Goal: Transaction & Acquisition: Purchase product/service

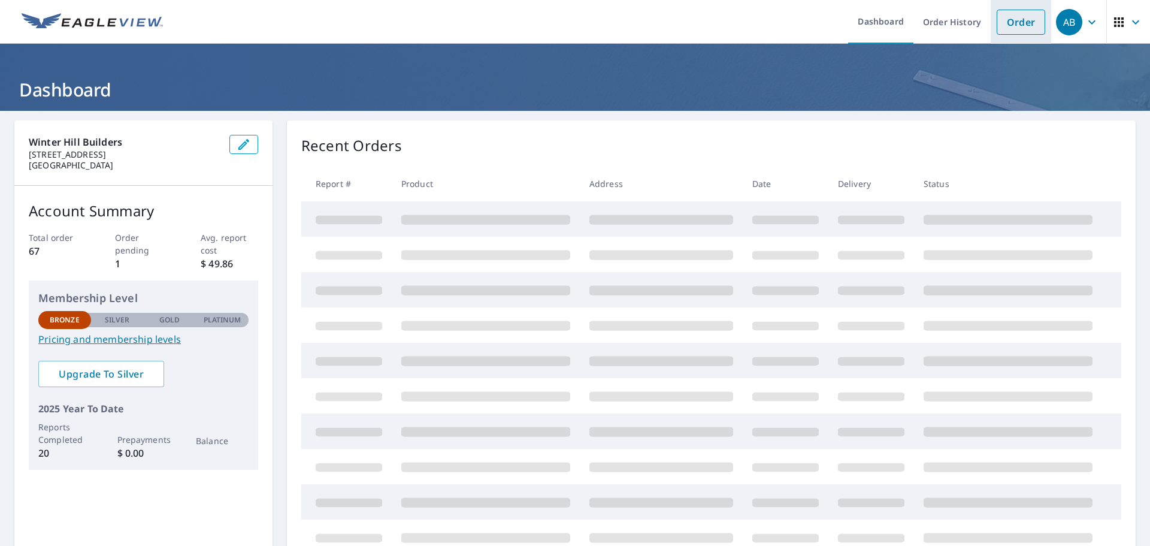
click at [1008, 24] on link "Order" at bounding box center [1021, 22] width 49 height 25
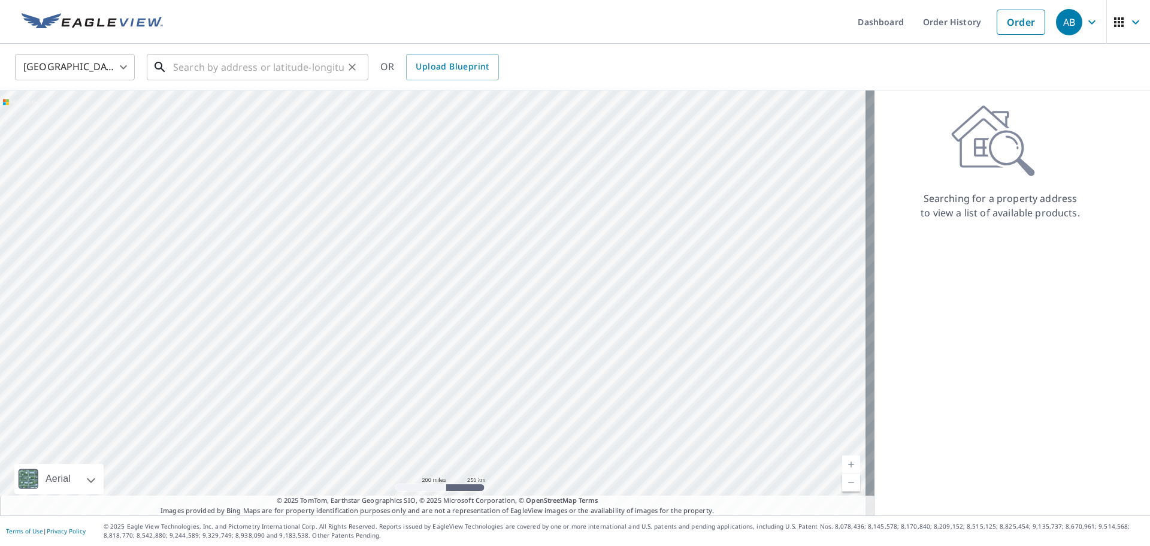
click at [247, 65] on input "text" at bounding box center [258, 67] width 171 height 34
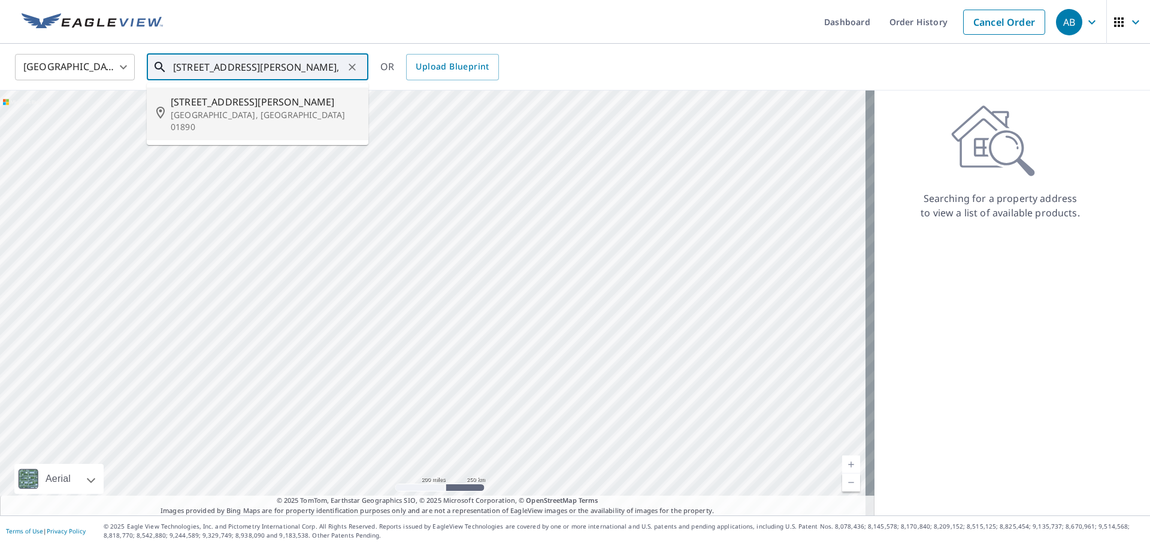
click at [238, 107] on span "[STREET_ADDRESS][PERSON_NAME]" at bounding box center [265, 102] width 188 height 14
type input "[STREET_ADDRESS][PERSON_NAME]"
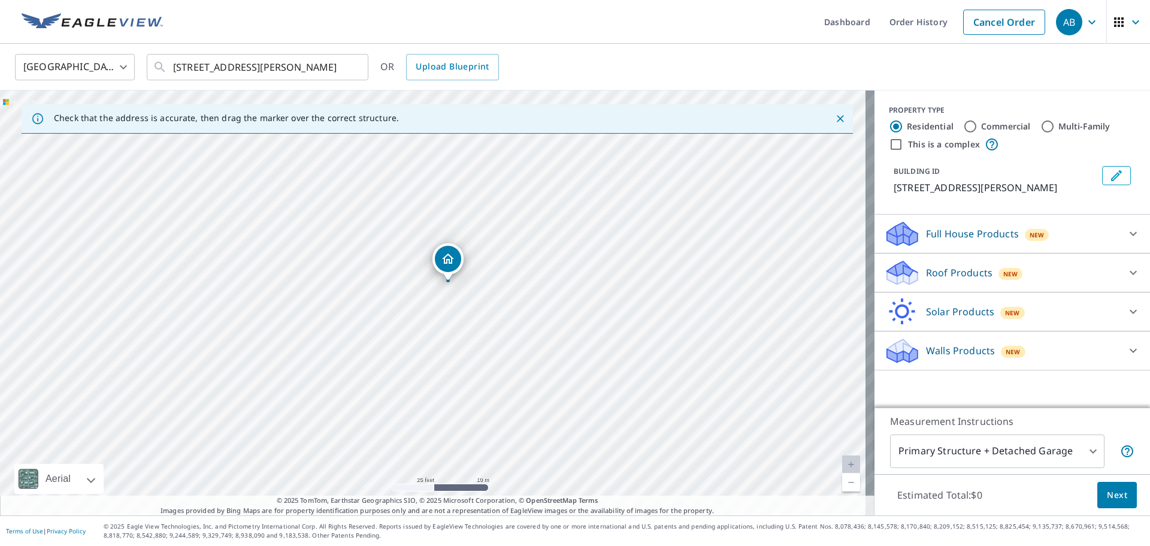
click at [965, 354] on p "Walls Products" at bounding box center [960, 350] width 69 height 14
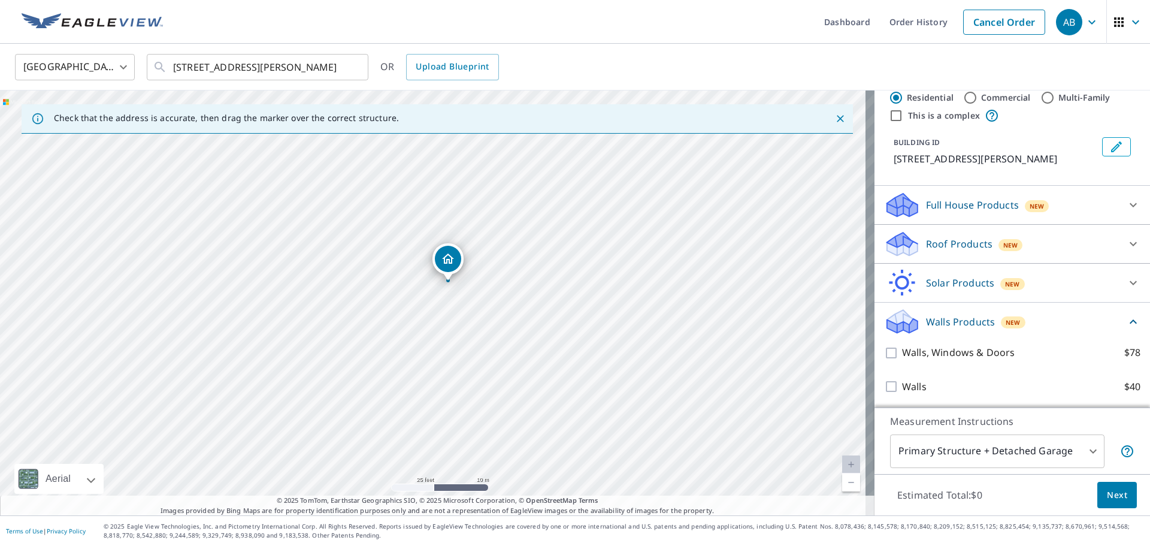
scroll to position [30, 0]
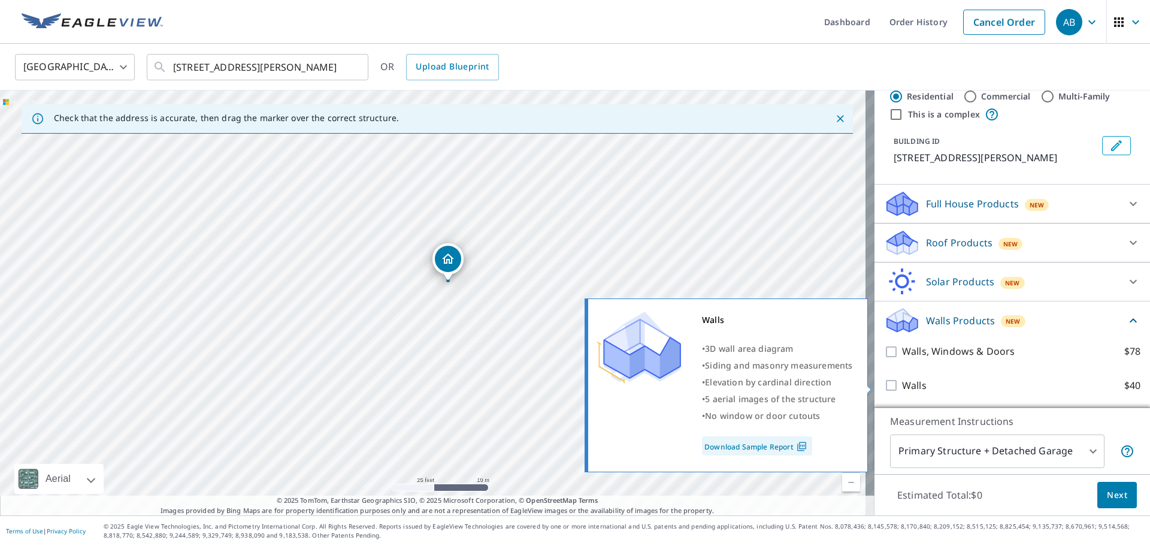
click at [913, 387] on p "Walls" at bounding box center [914, 385] width 25 height 15
click at [902, 387] on input "Walls $40" at bounding box center [893, 385] width 18 height 14
checkbox input "true"
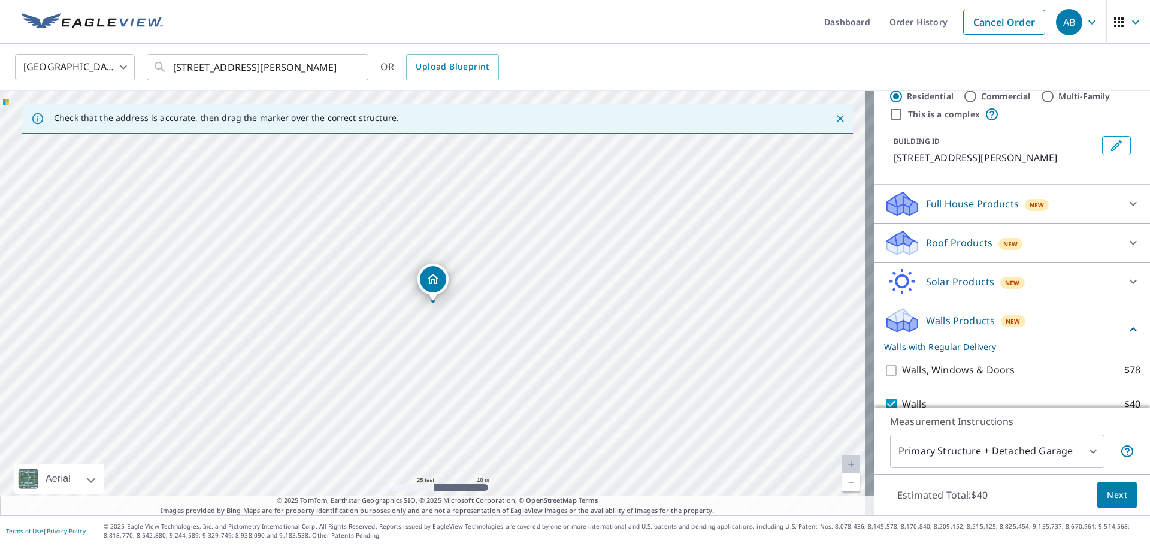
click at [1116, 494] on span "Next" at bounding box center [1117, 495] width 20 height 15
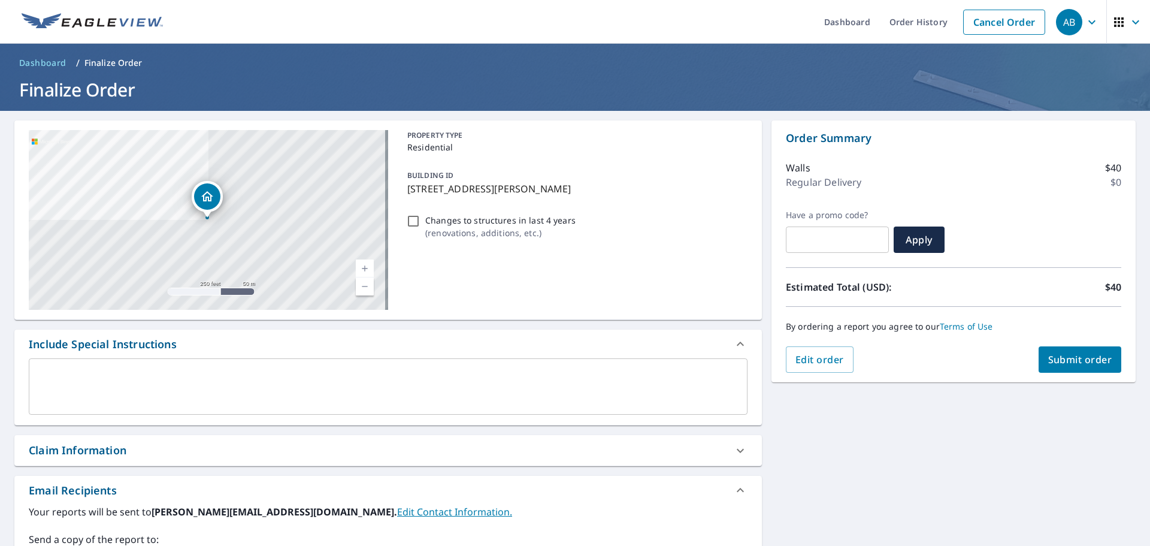
click at [202, 376] on textarea at bounding box center [388, 387] width 702 height 34
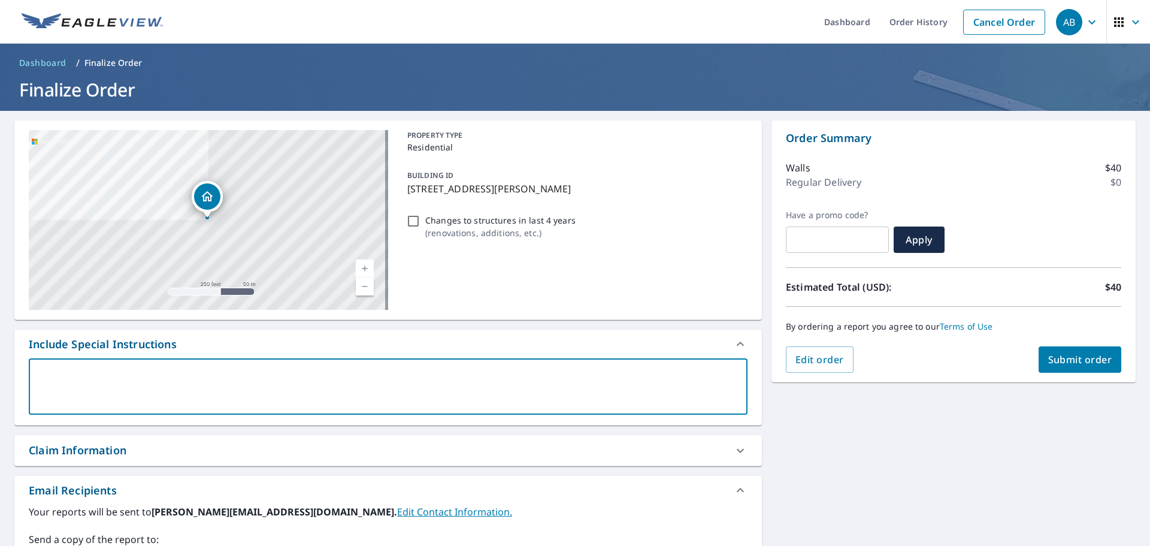
click at [1052, 364] on span "Submit order" at bounding box center [1080, 359] width 64 height 13
